Goal: Transaction & Acquisition: Purchase product/service

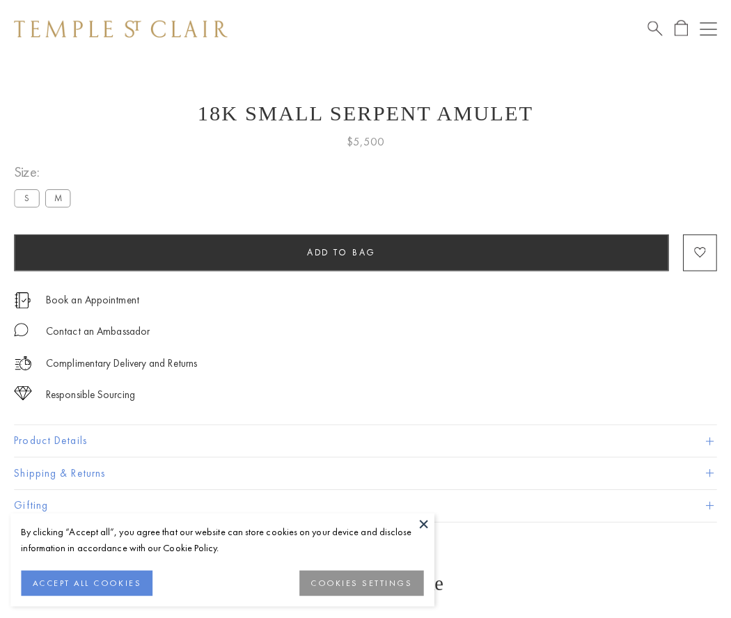
scroll to position [7, 0]
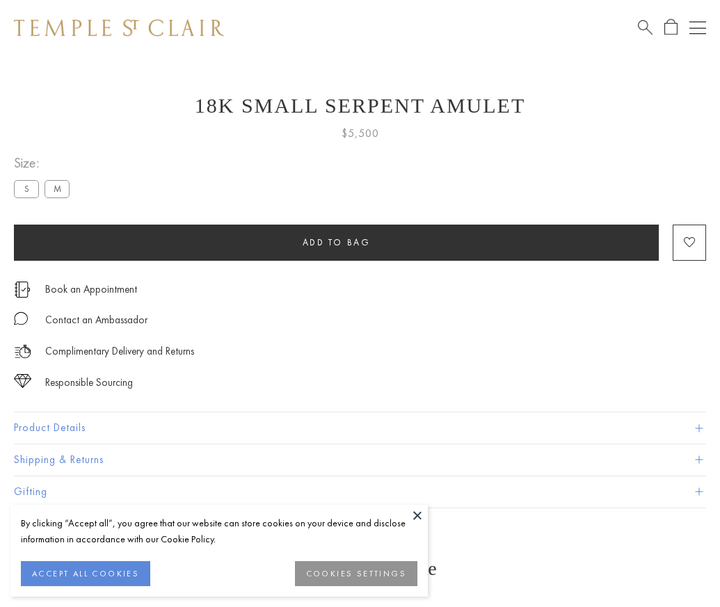
click at [336, 242] on span "Add to bag" at bounding box center [337, 243] width 68 height 12
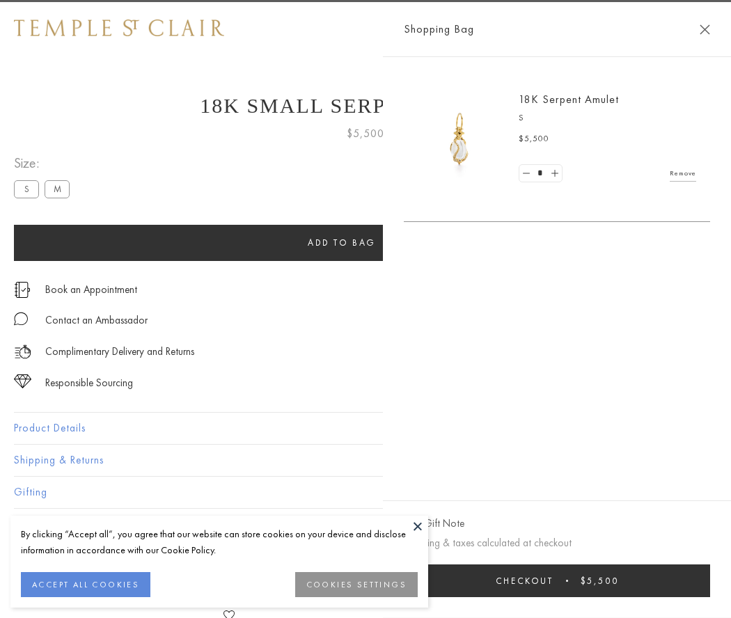
click at [553, 580] on span "Checkout" at bounding box center [524, 581] width 58 height 12
